Goal: Task Accomplishment & Management: Use online tool/utility

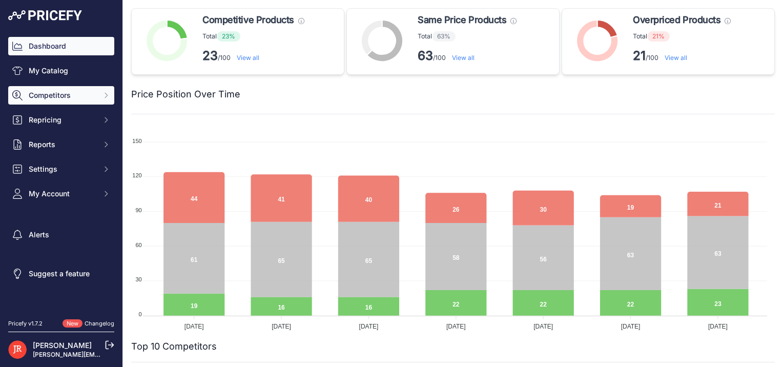
click at [103, 92] on icon "Sidebar" at bounding box center [106, 95] width 8 height 8
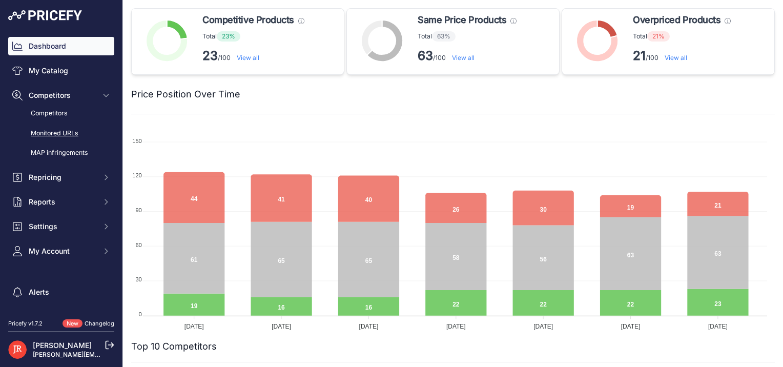
click at [59, 127] on link "Monitored URLs" at bounding box center [61, 134] width 106 height 18
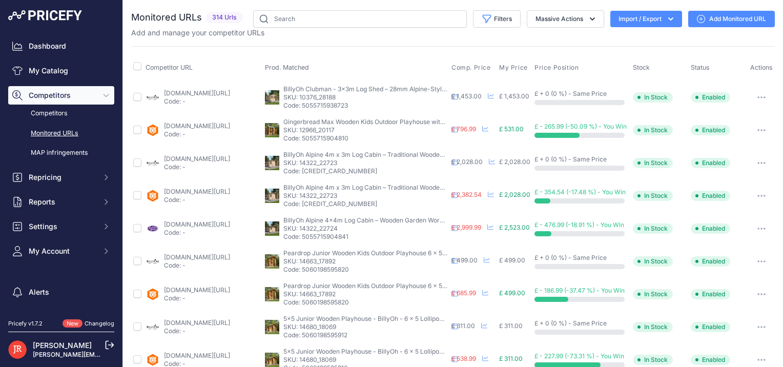
click at [634, 24] on button "Import / Export" at bounding box center [647, 19] width 72 height 16
click at [633, 64] on div "Export" at bounding box center [646, 59] width 82 height 18
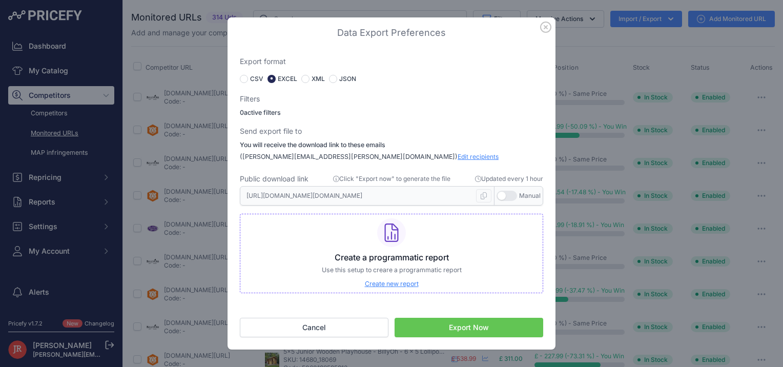
click at [433, 327] on button "Export Now" at bounding box center [469, 327] width 149 height 19
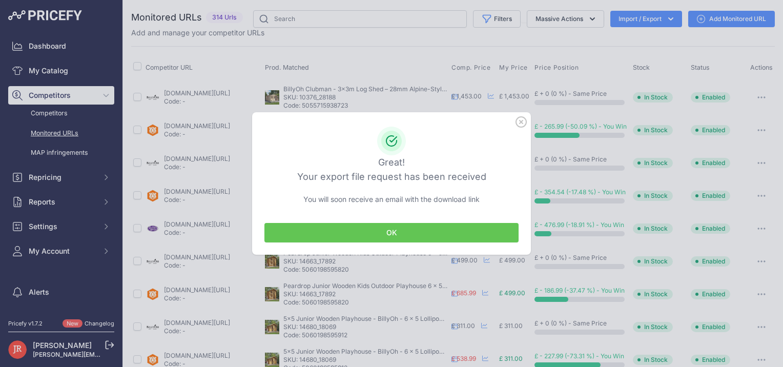
click at [376, 235] on button "OK" at bounding box center [392, 232] width 254 height 19
